Goal: Task Accomplishment & Management: Manage account settings

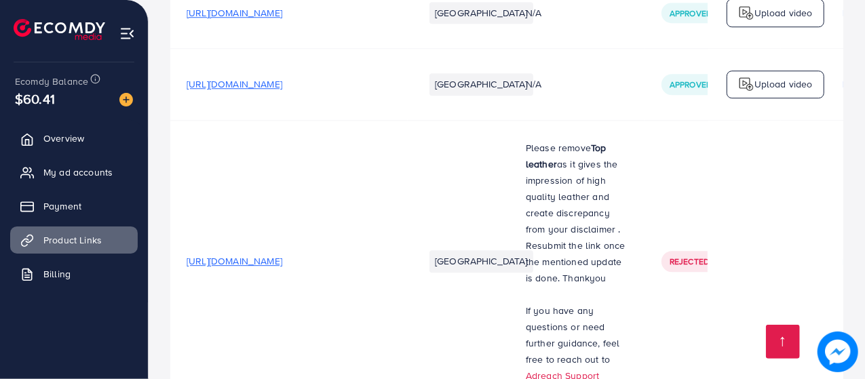
scroll to position [2245, 0]
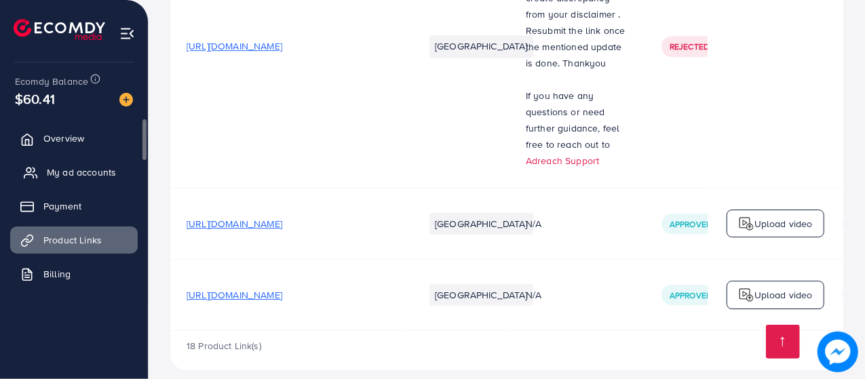
click at [64, 174] on span "My ad accounts" at bounding box center [81, 172] width 69 height 14
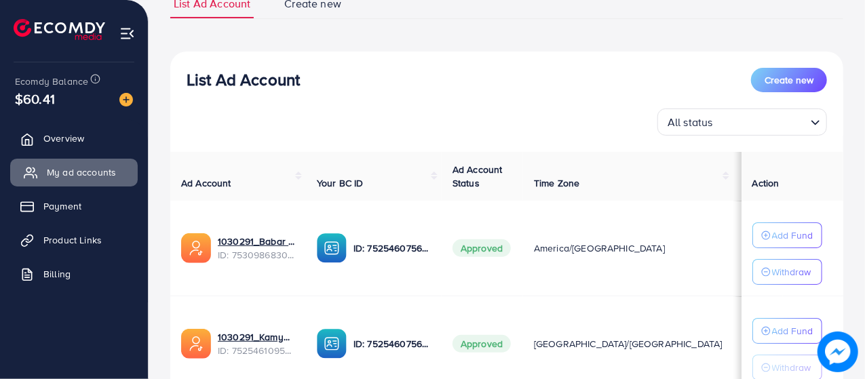
scroll to position [134, 0]
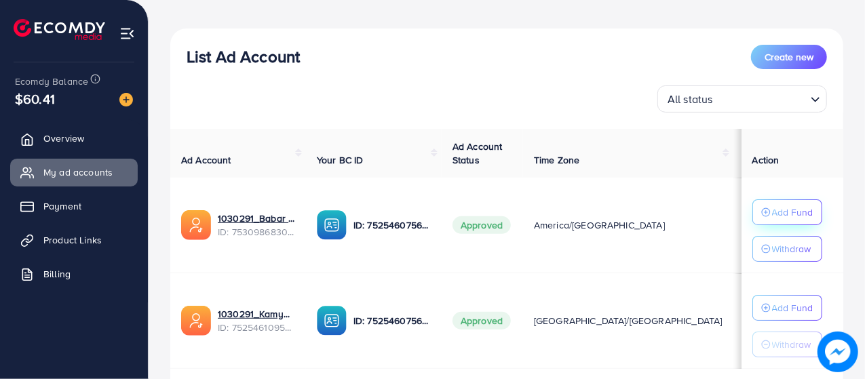
click at [784, 207] on p "Add Fund" at bounding box center [792, 212] width 41 height 16
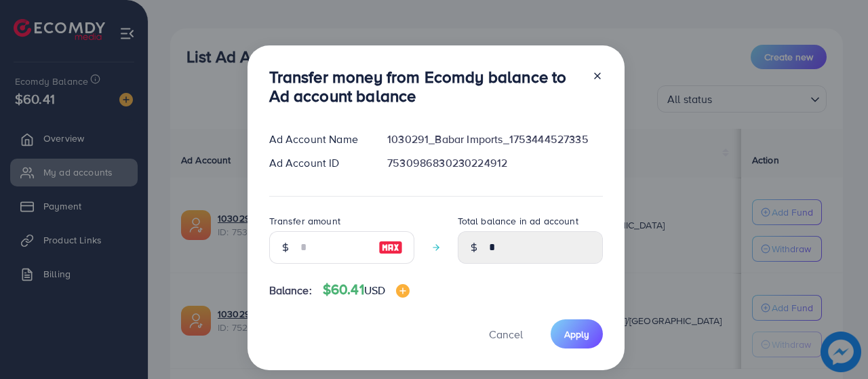
click at [596, 75] on icon at bounding box center [597, 76] width 11 height 11
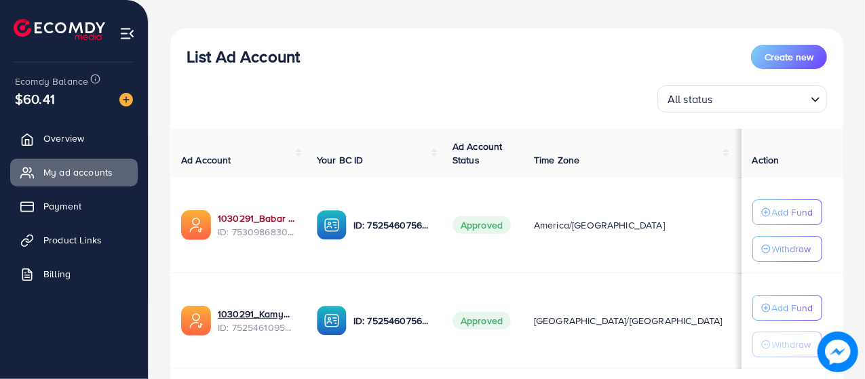
click at [235, 222] on link "1030291_Babar Imports_1753444527335" at bounding box center [256, 219] width 77 height 14
click at [62, 235] on span "Product Links" at bounding box center [76, 240] width 58 height 14
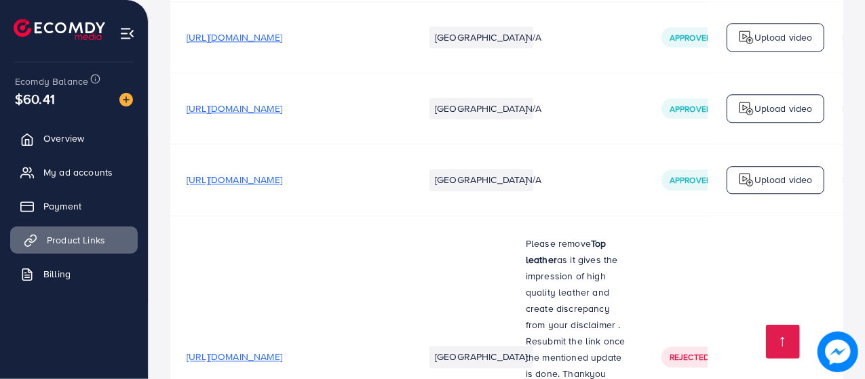
scroll to position [2245, 0]
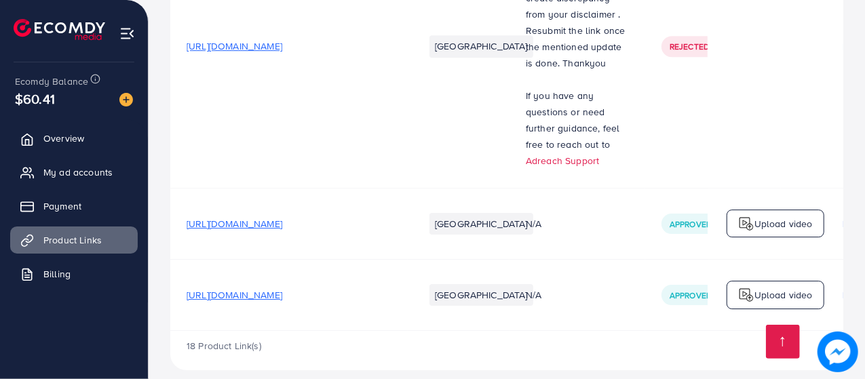
click at [264, 217] on span "https://babarimports.com/products/raf-electric-dry-iron-1600w-with-non-stick-so…" at bounding box center [235, 224] width 96 height 14
click at [282, 217] on span "https://babarimports.com/products/raf-electric-dry-iron-1600w-with-non-stick-so…" at bounding box center [235, 224] width 96 height 14
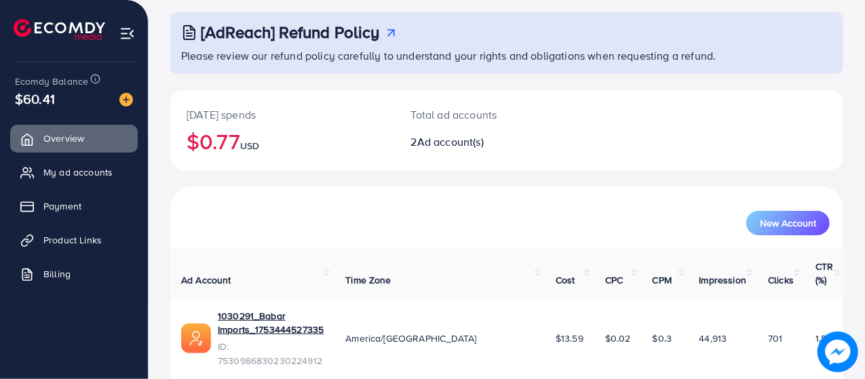
scroll to position [77, 0]
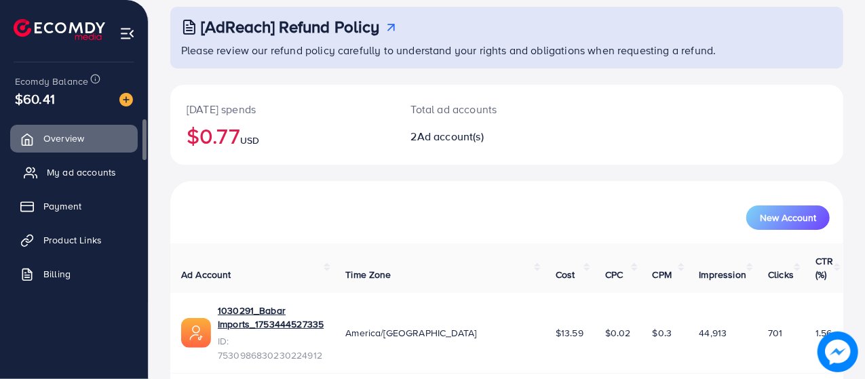
click at [78, 176] on span "My ad accounts" at bounding box center [81, 172] width 69 height 14
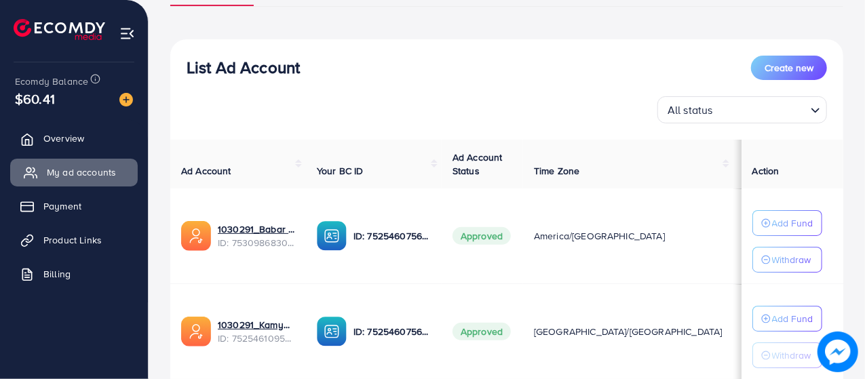
scroll to position [126, 0]
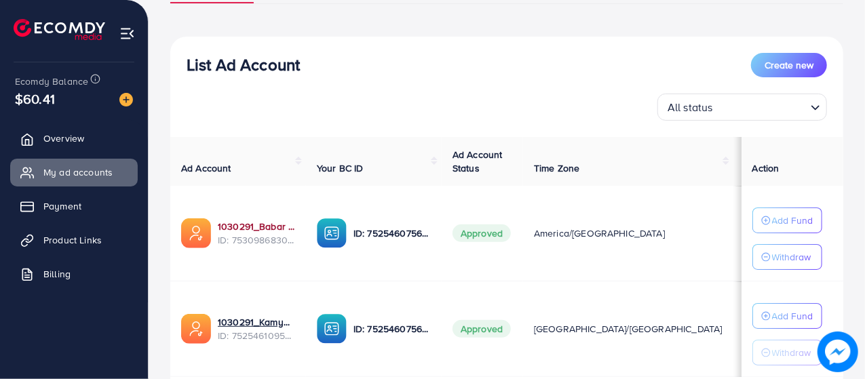
click at [248, 222] on link "1030291_Babar Imports_1753444527335" at bounding box center [256, 227] width 77 height 14
click at [773, 228] on button "Add Fund" at bounding box center [787, 221] width 70 height 26
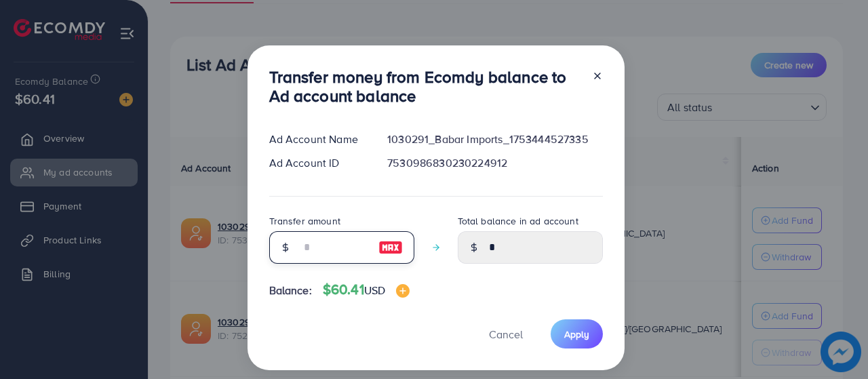
click at [301, 245] on input "number" at bounding box center [334, 247] width 68 height 33
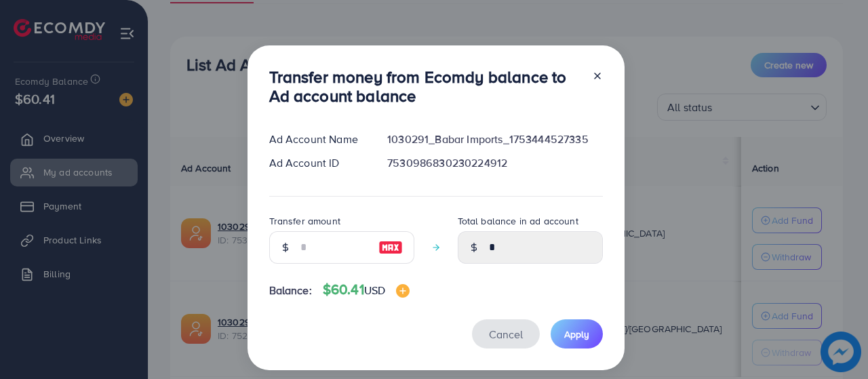
click at [501, 329] on button "Cancel" at bounding box center [506, 333] width 68 height 29
